Goal: Transaction & Acquisition: Purchase product/service

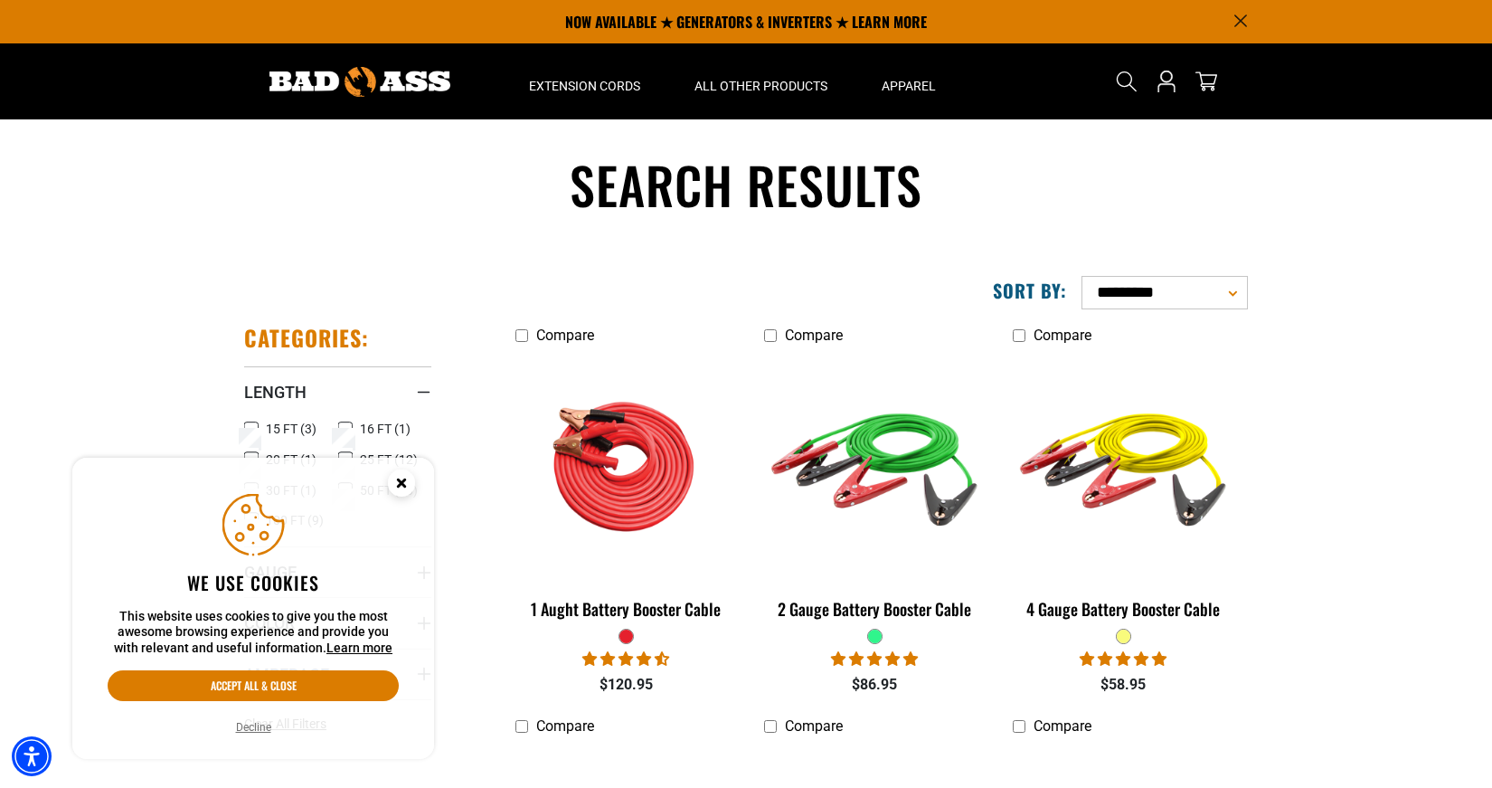
click at [252, 725] on button "Decline" at bounding box center [254, 727] width 46 height 18
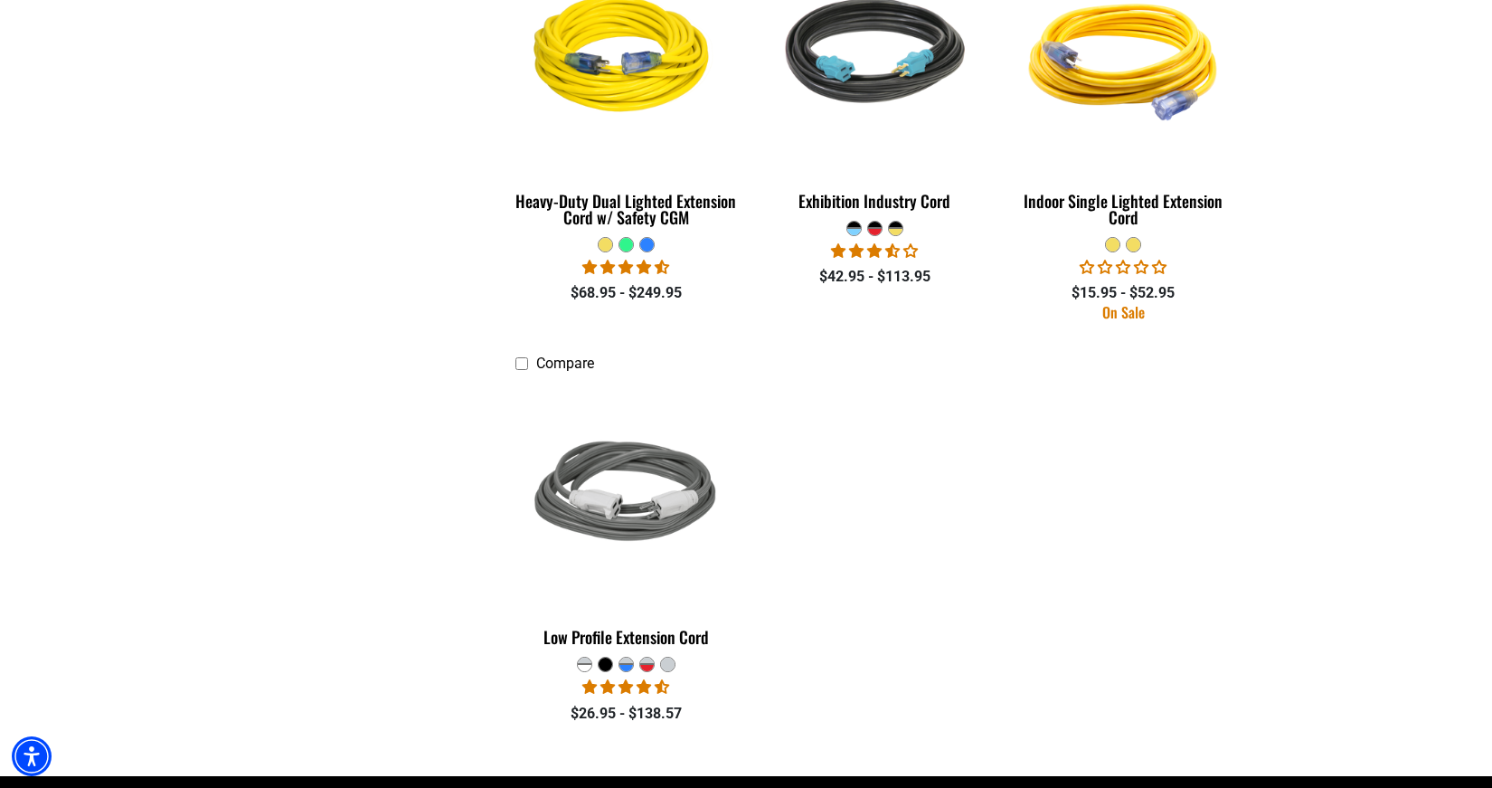
scroll to position [2471, 0]
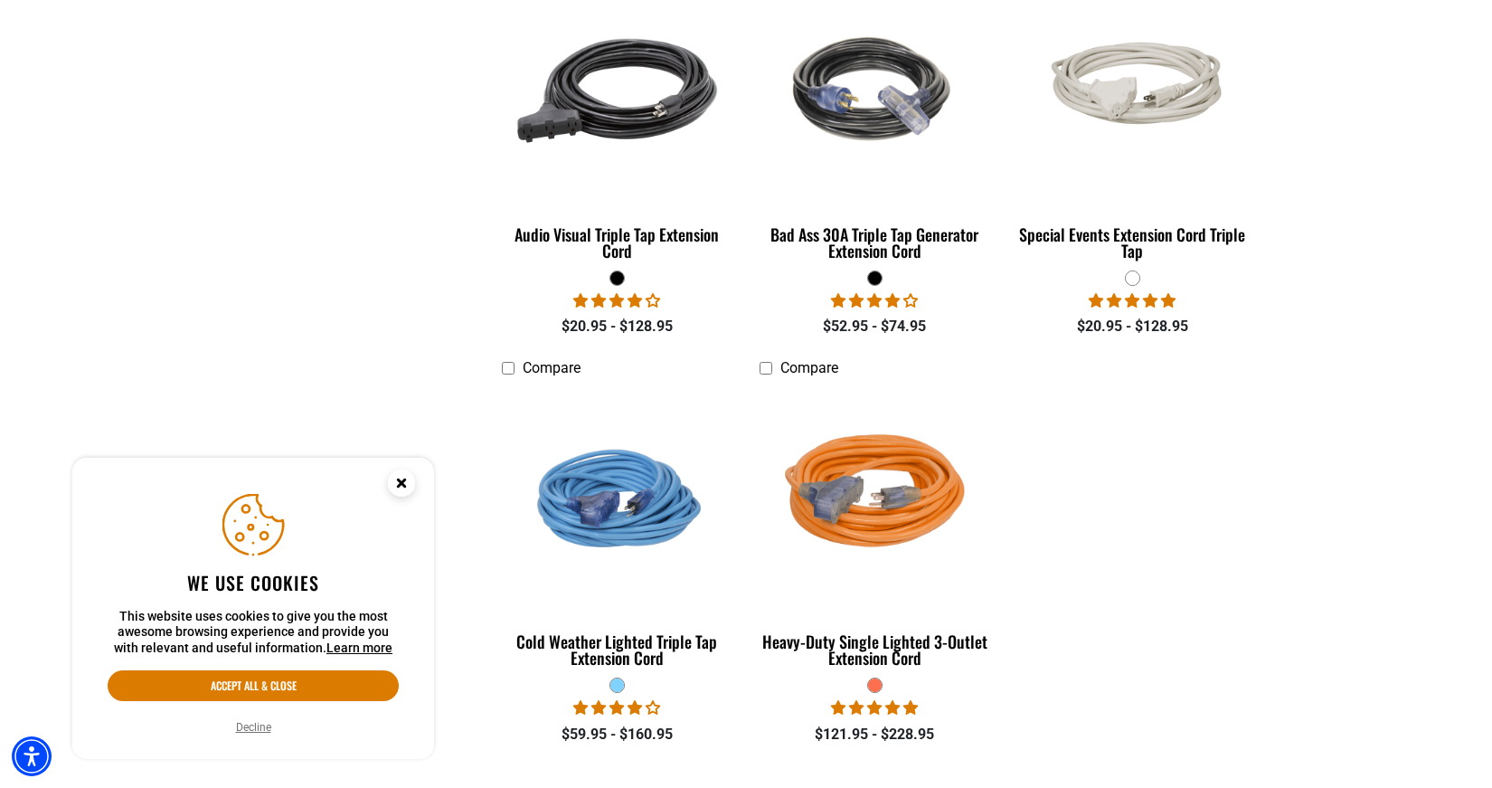
scroll to position [1447, 0]
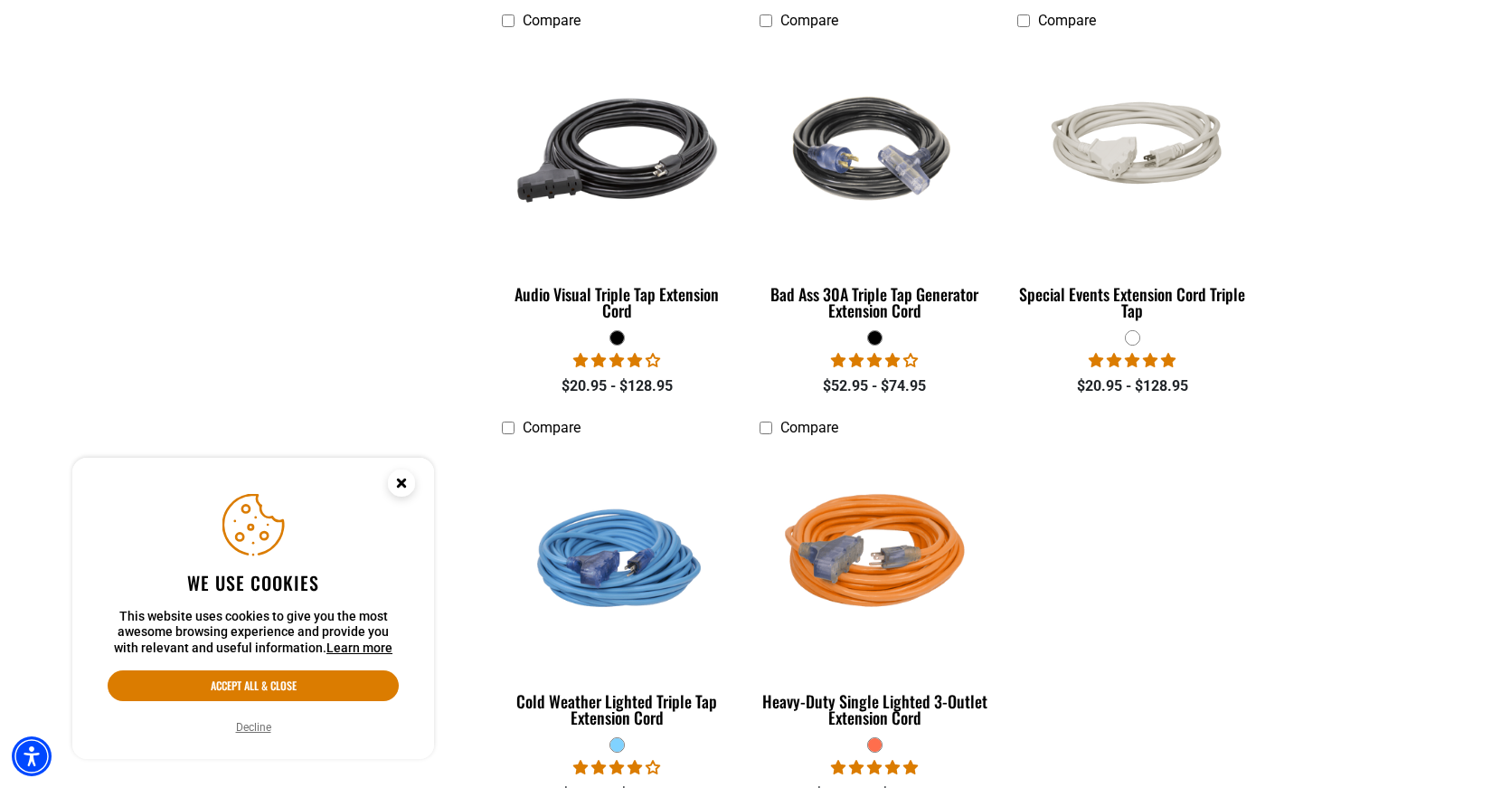
scroll to position [1567, 0]
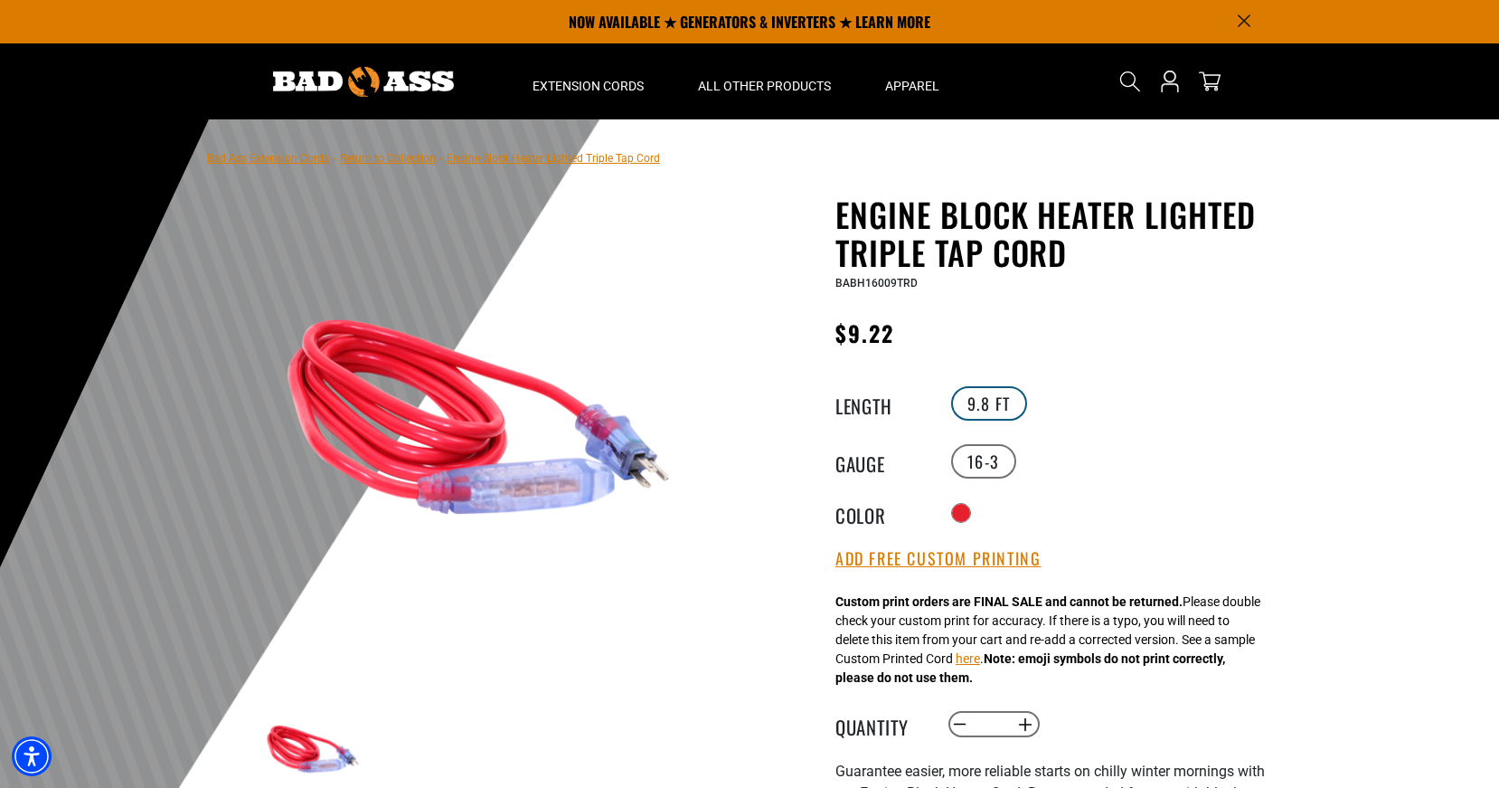
click at [1002, 392] on label "9.8 FT" at bounding box center [989, 403] width 77 height 34
click at [985, 460] on label "16-3" at bounding box center [983, 461] width 65 height 34
click at [980, 653] on button "here" at bounding box center [968, 658] width 24 height 19
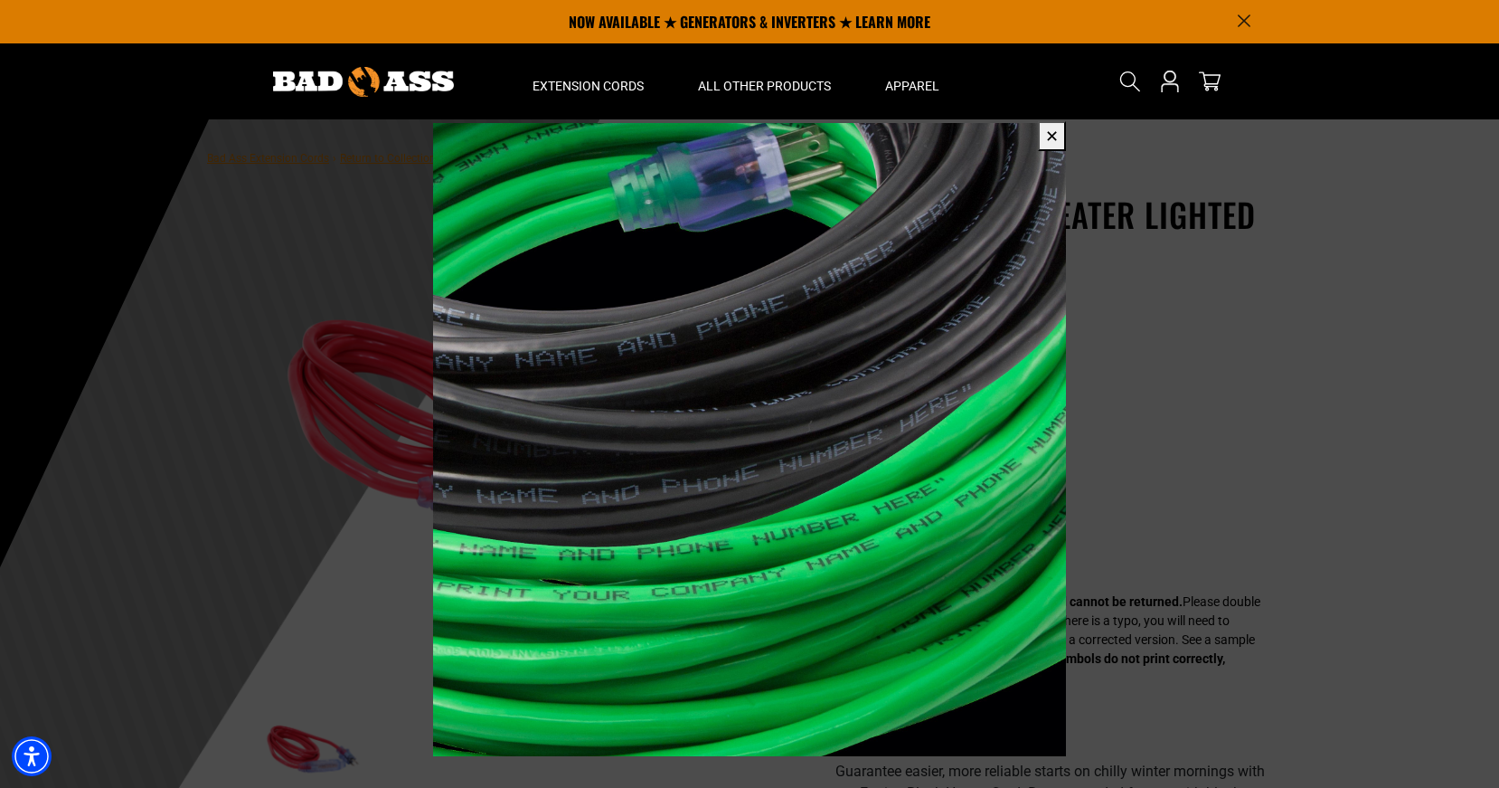
click at [1341, 361] on span at bounding box center [749, 394] width 1499 height 788
drag, startPoint x: 1387, startPoint y: 354, endPoint x: 1327, endPoint y: 306, distance: 76.5
click at [1387, 353] on span at bounding box center [749, 394] width 1499 height 788
click at [1051, 128] on button "✕" at bounding box center [1052, 136] width 28 height 30
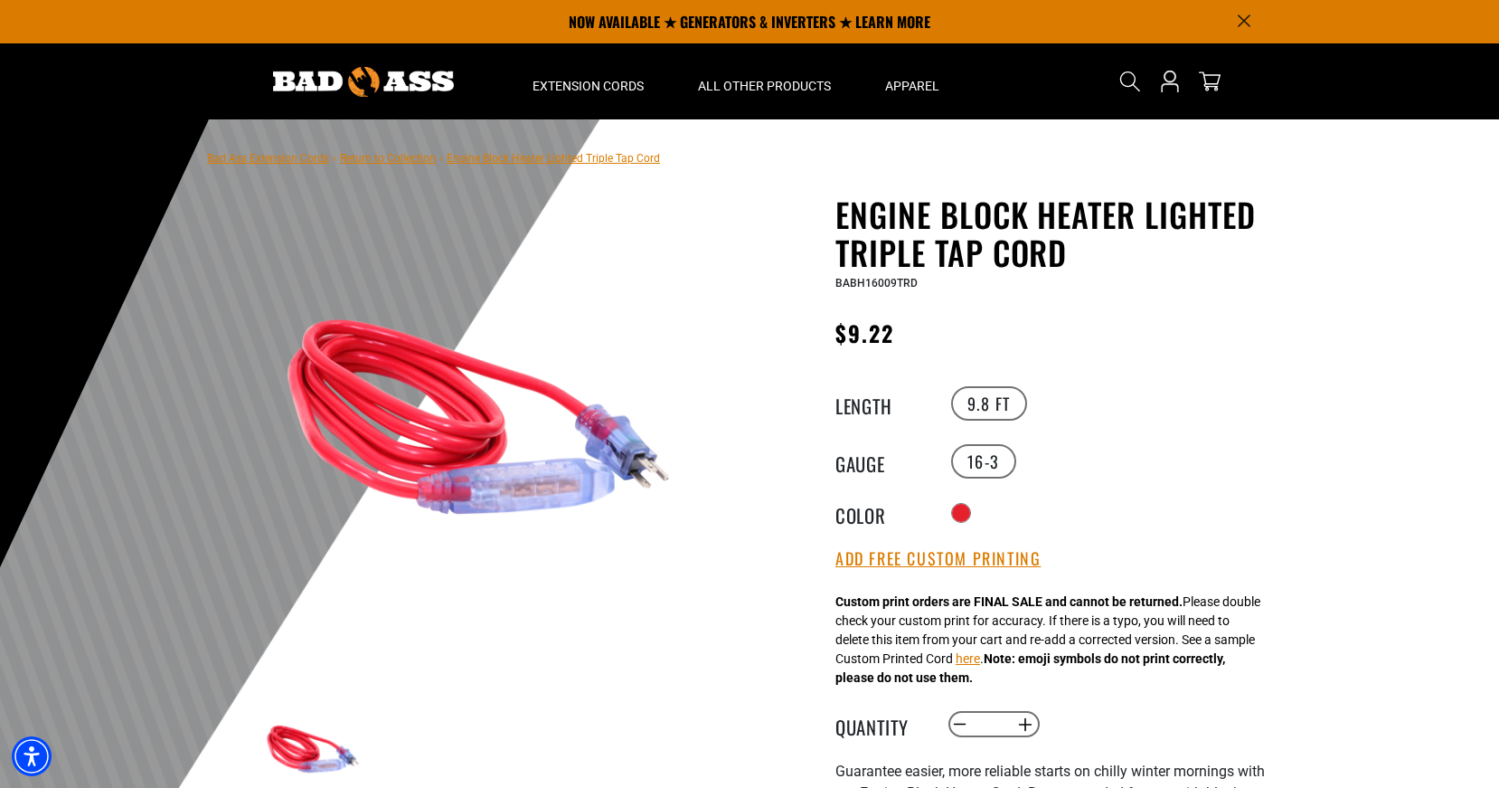
click at [294, 159] on link "Bad Ass Extension Cords" at bounding box center [268, 158] width 122 height 13
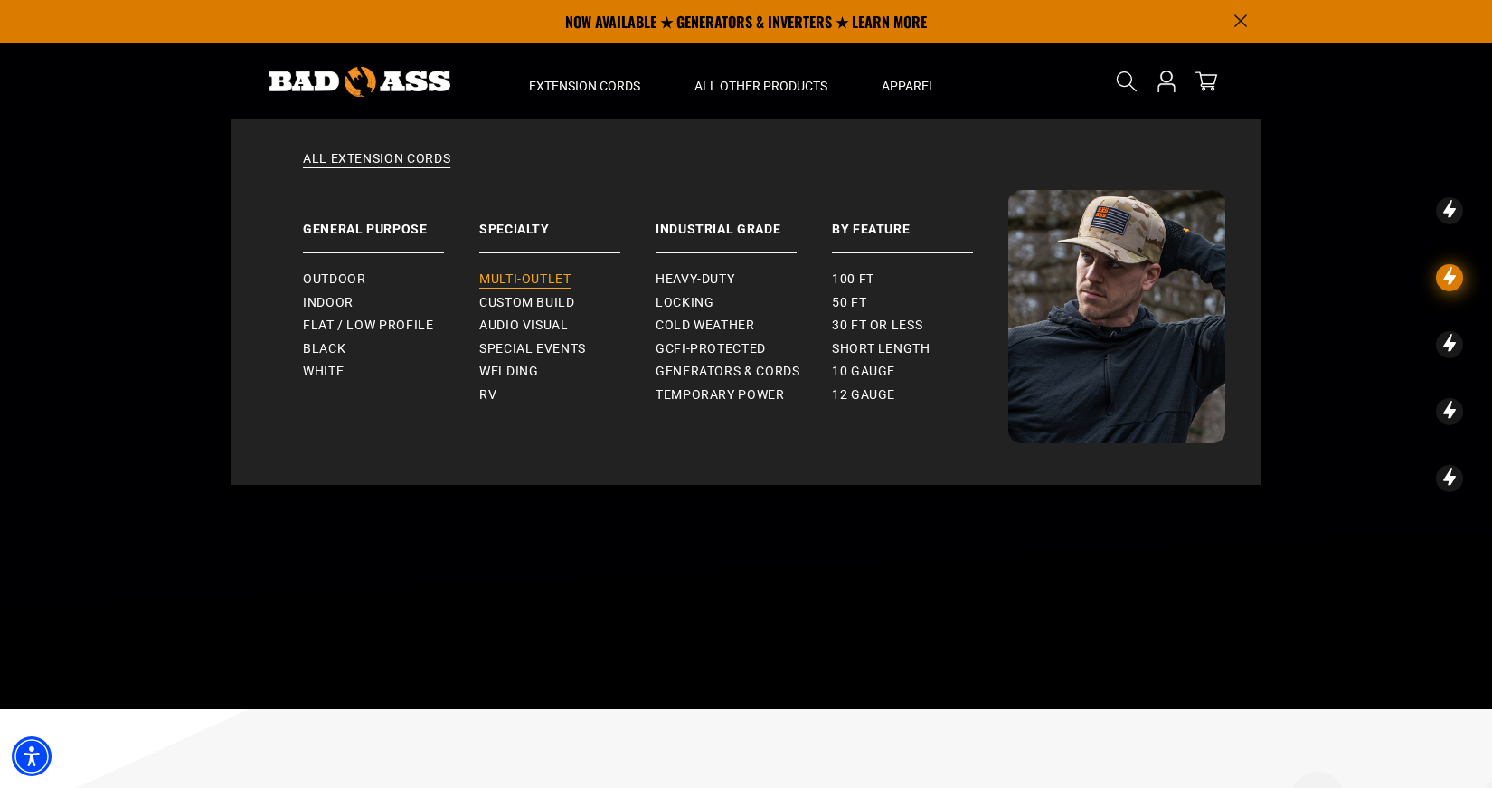
click at [506, 278] on span "Multi-Outlet" at bounding box center [525, 279] width 92 height 16
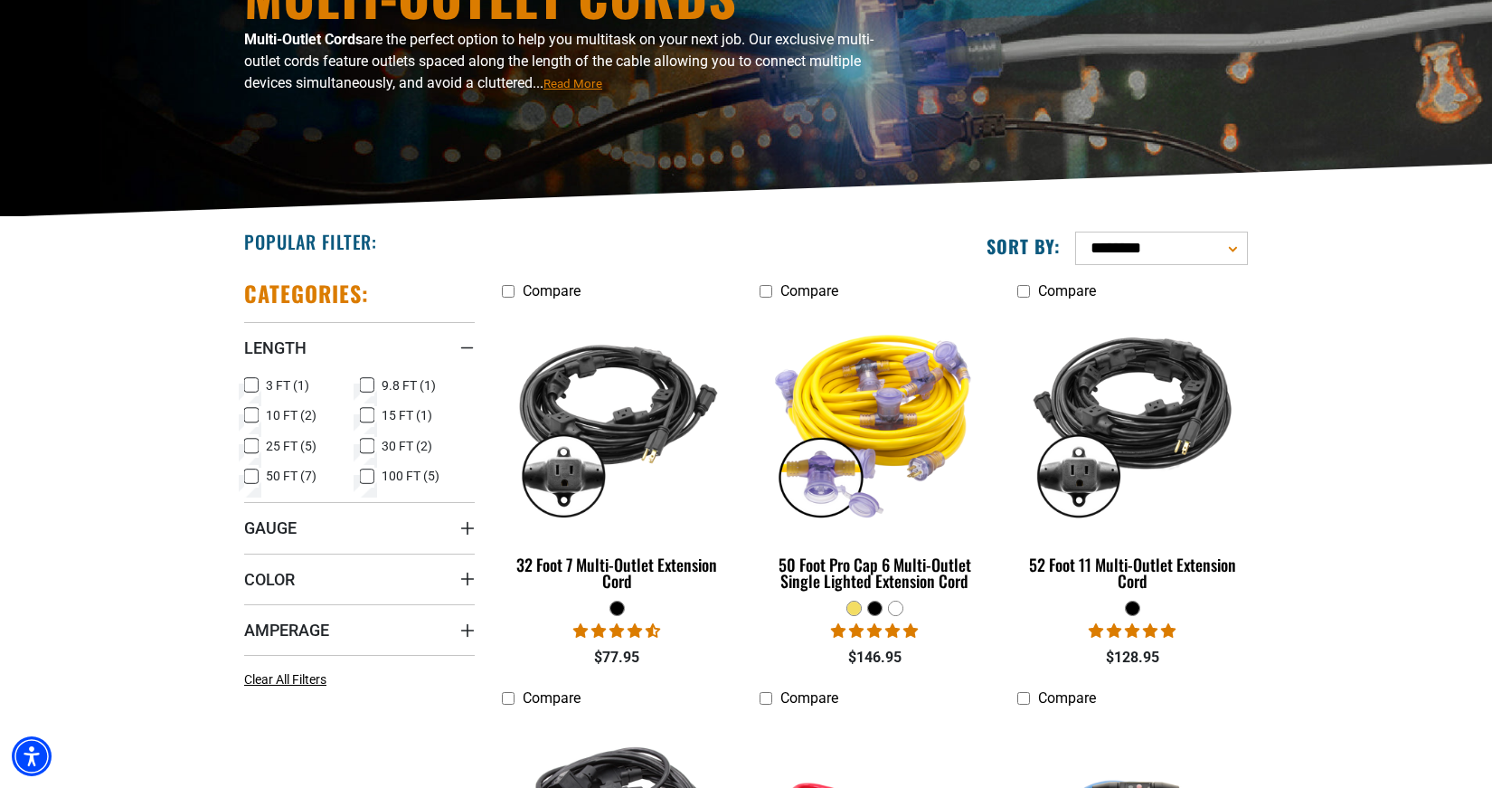
click at [249, 387] on icon at bounding box center [251, 385] width 14 height 24
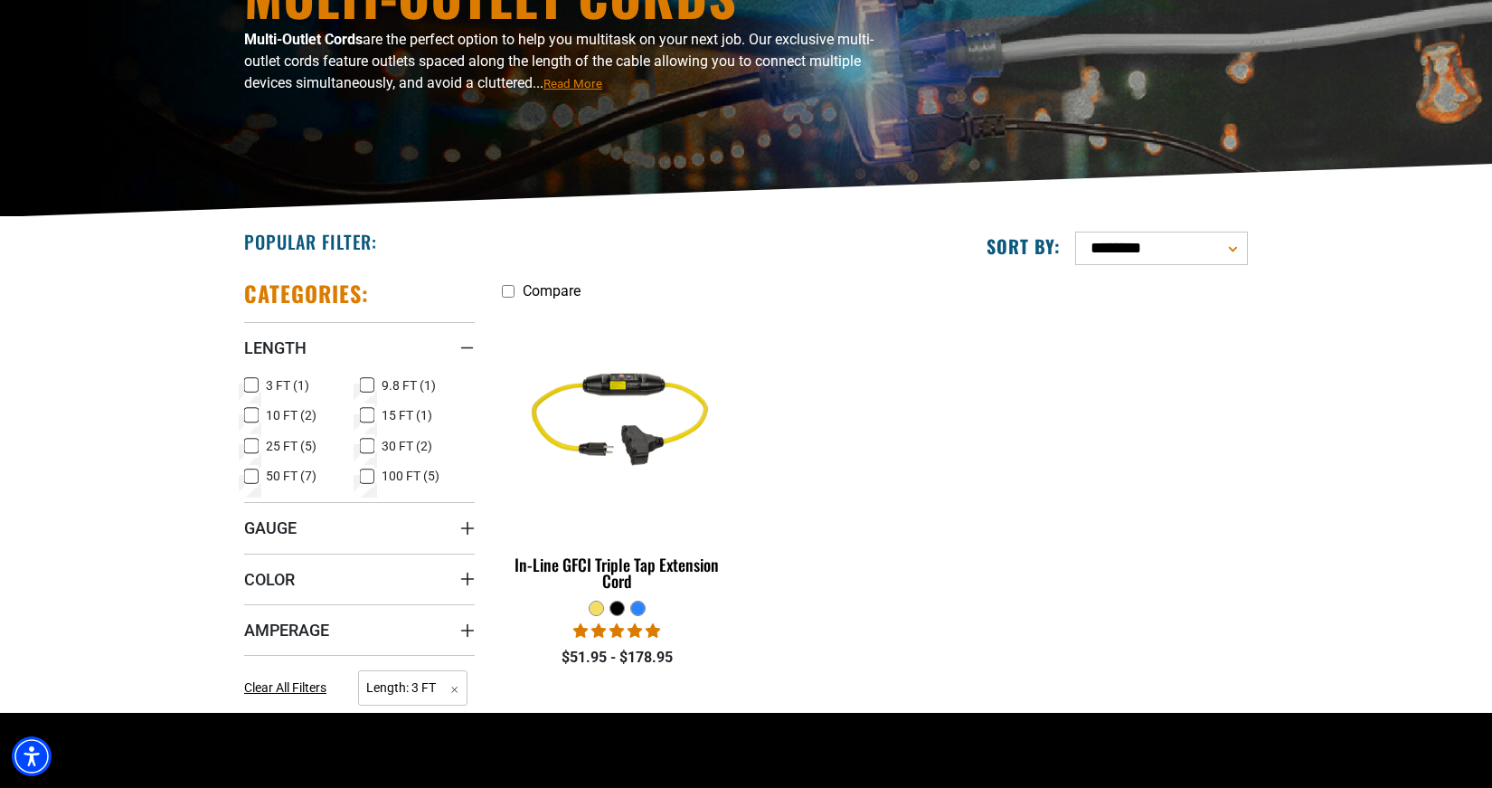
click at [250, 414] on icon at bounding box center [251, 415] width 14 height 24
click at [250, 388] on icon at bounding box center [252, 385] width 8 height 5
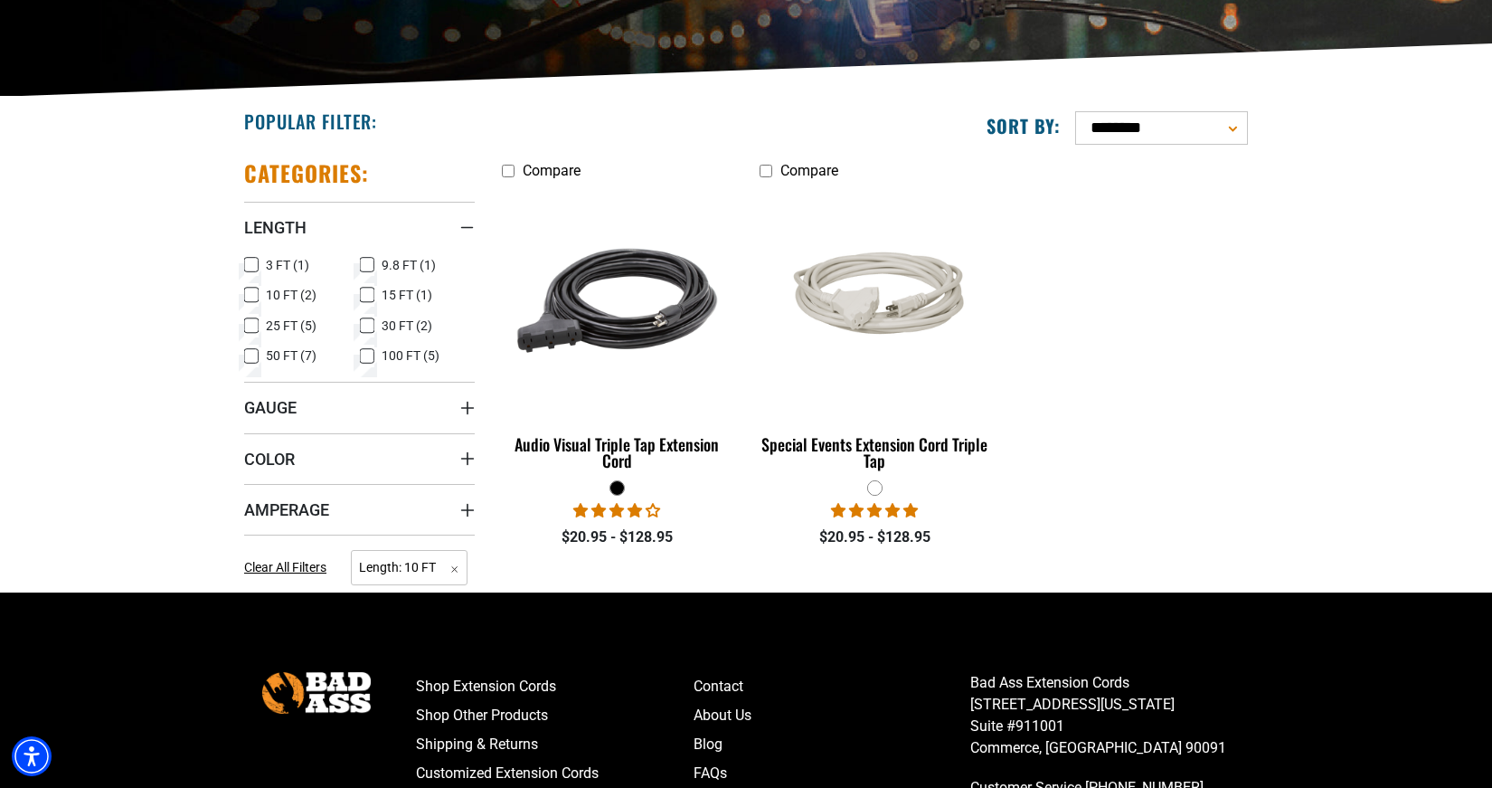
scroll to position [422, 0]
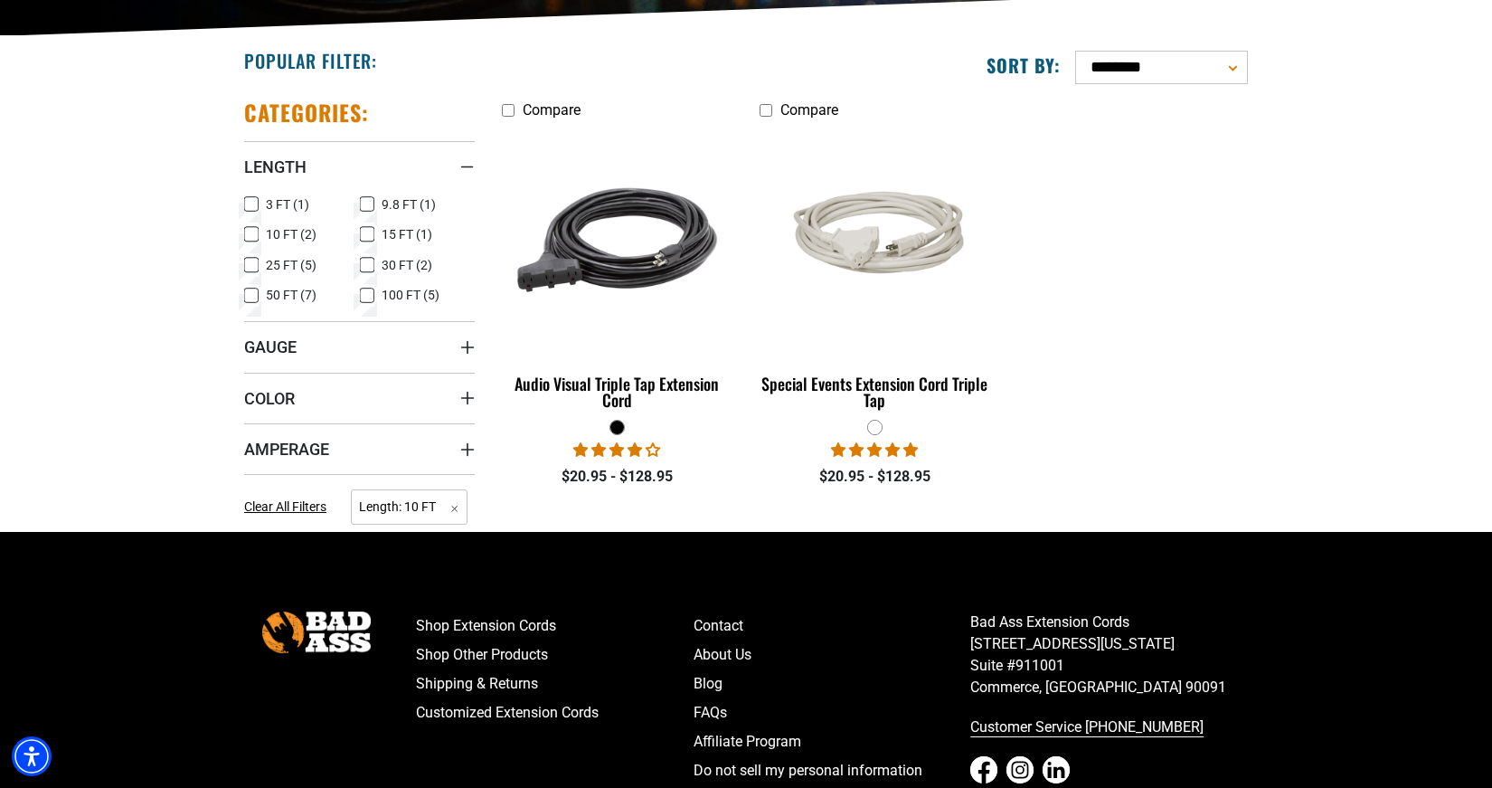
click at [252, 235] on icon at bounding box center [252, 234] width 8 height 5
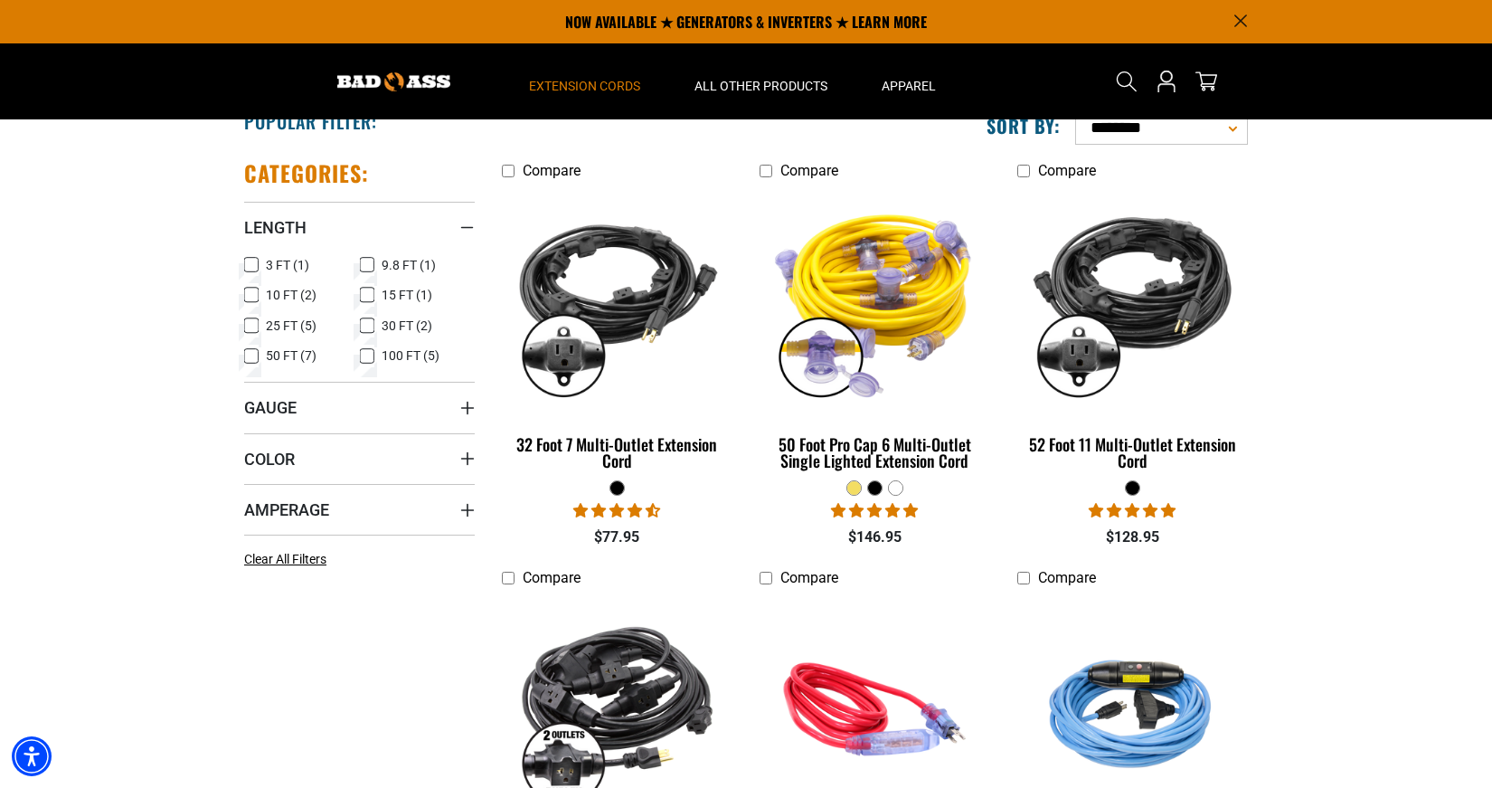
scroll to position [301, 0]
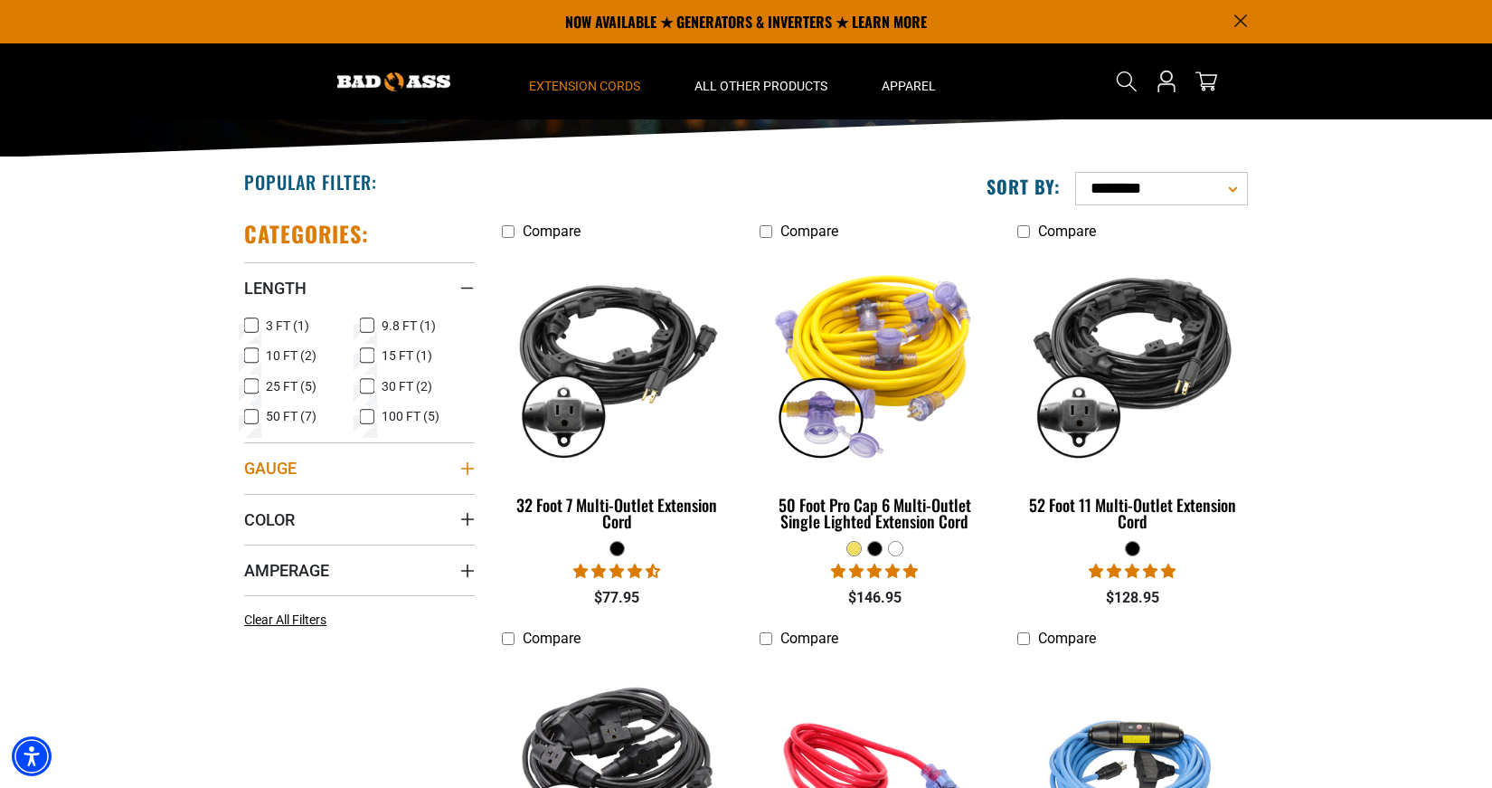
click at [465, 463] on icon "Gauge" at bounding box center [467, 468] width 14 height 14
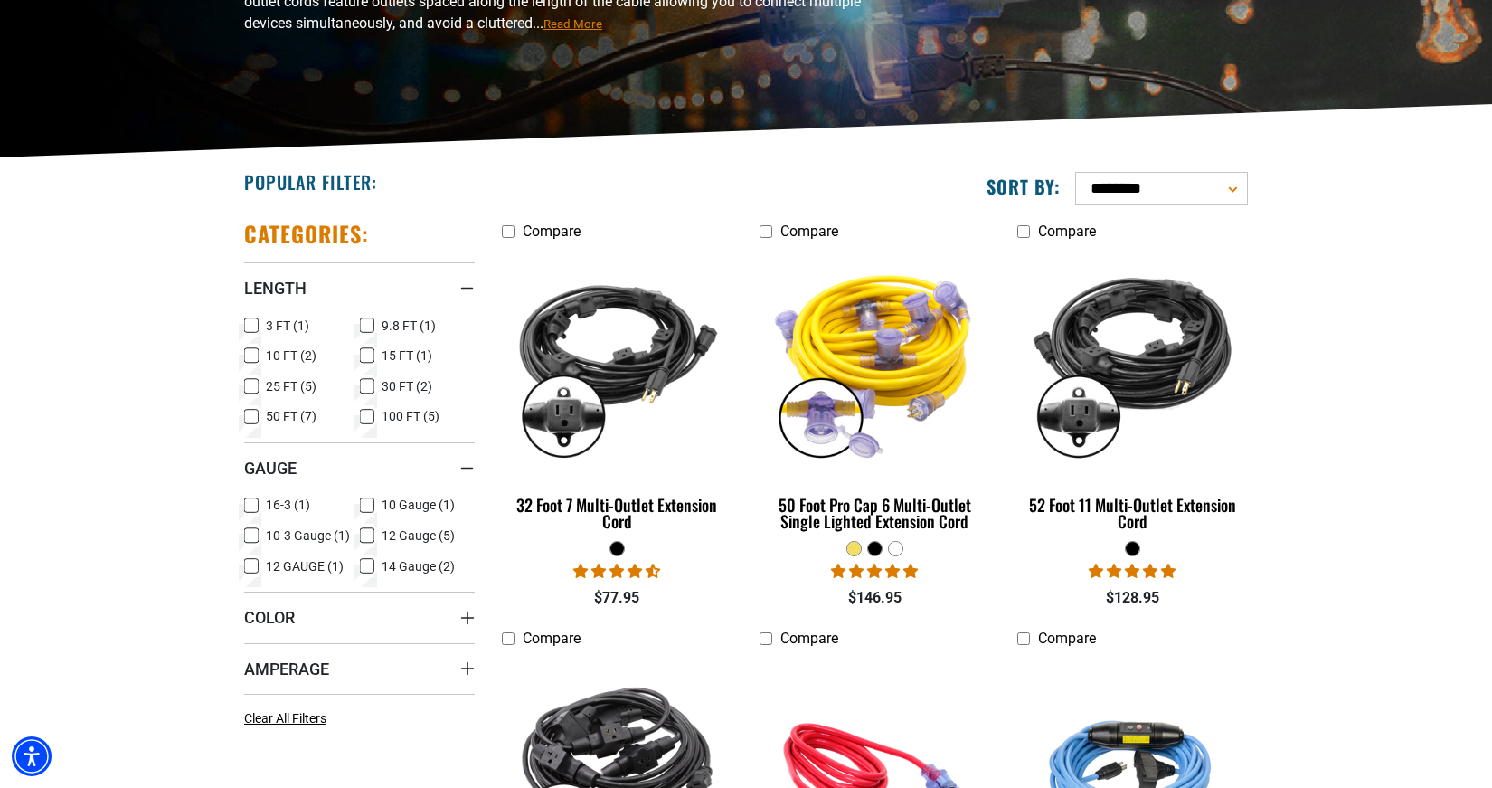
scroll to position [482, 0]
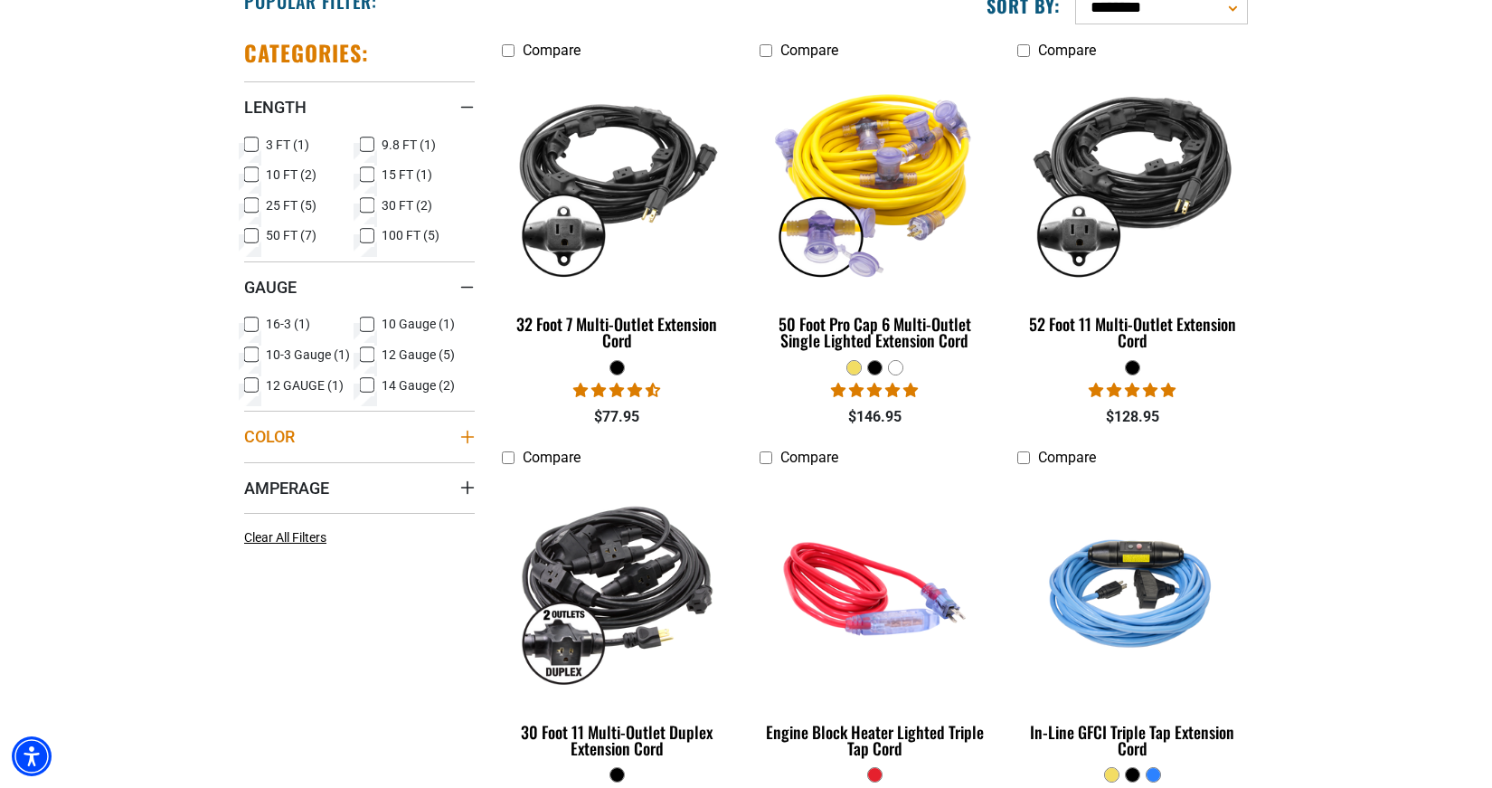
click at [466, 429] on summary "Color" at bounding box center [359, 436] width 231 height 51
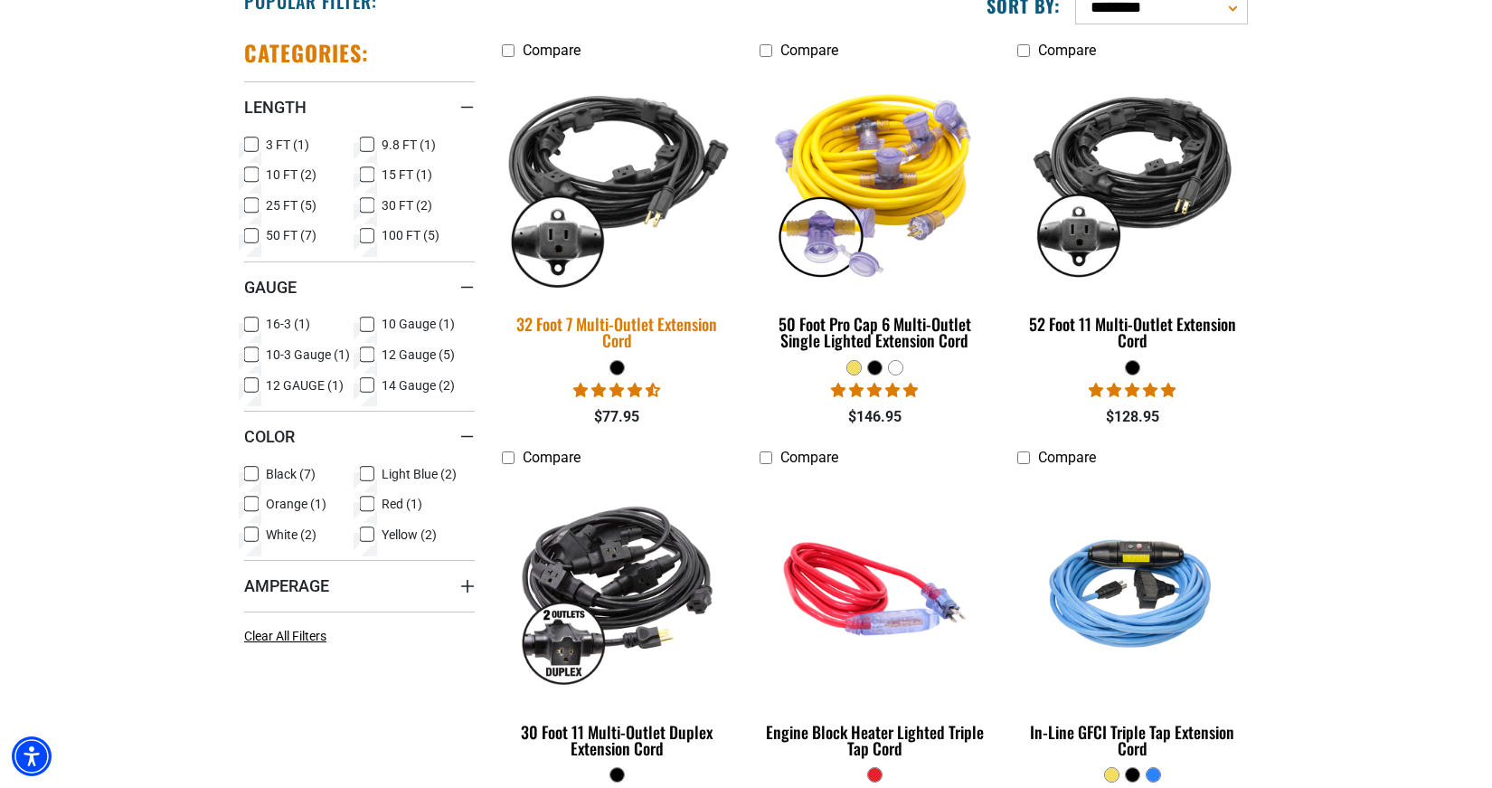
click at [644, 182] on img at bounding box center [617, 180] width 253 height 231
